Goal: Navigation & Orientation: Find specific page/section

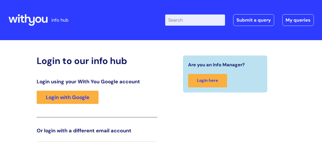
scroll to position [11, 0]
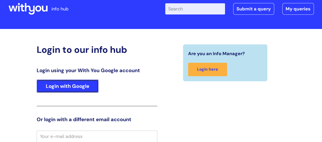
click at [87, 86] on link "Login with Google" at bounding box center [68, 86] width 62 height 13
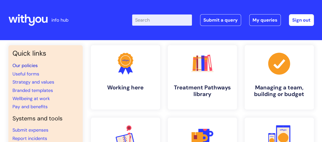
click at [22, 65] on link "Our policies" at bounding box center [24, 66] width 25 height 6
